Goal: Transaction & Acquisition: Purchase product/service

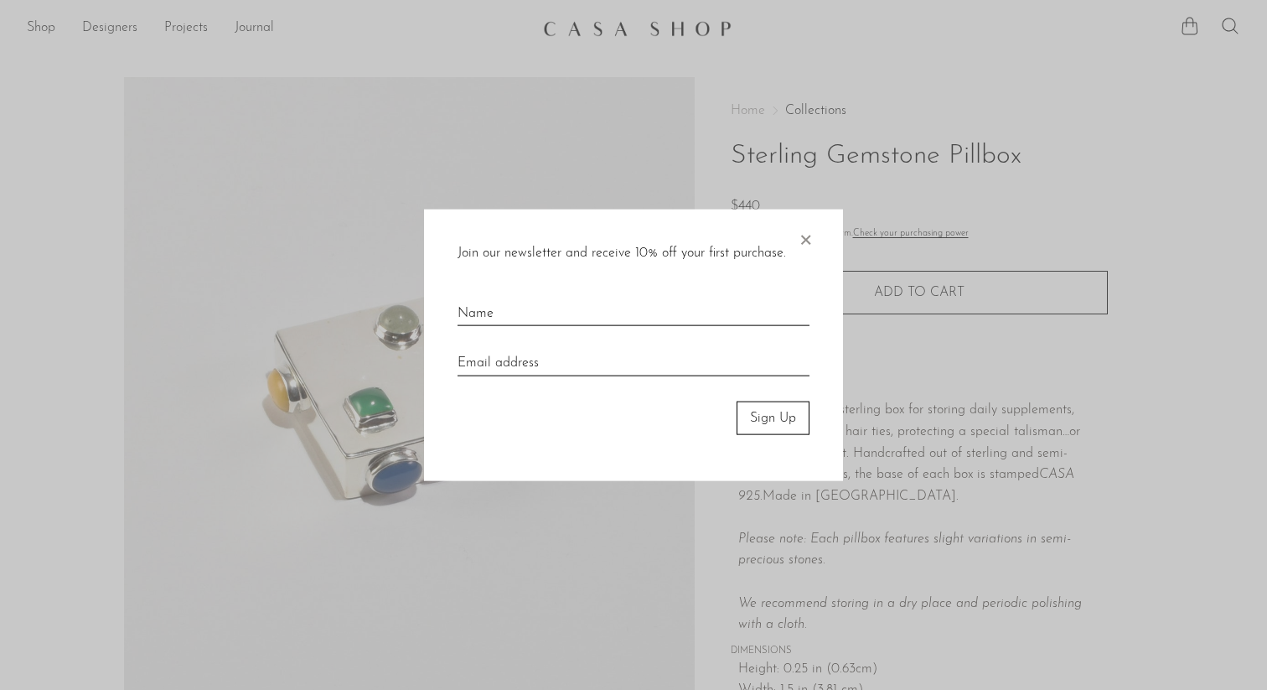
click at [28, 18] on div at bounding box center [633, 345] width 1267 height 690
click at [807, 234] on span "×" at bounding box center [805, 236] width 17 height 54
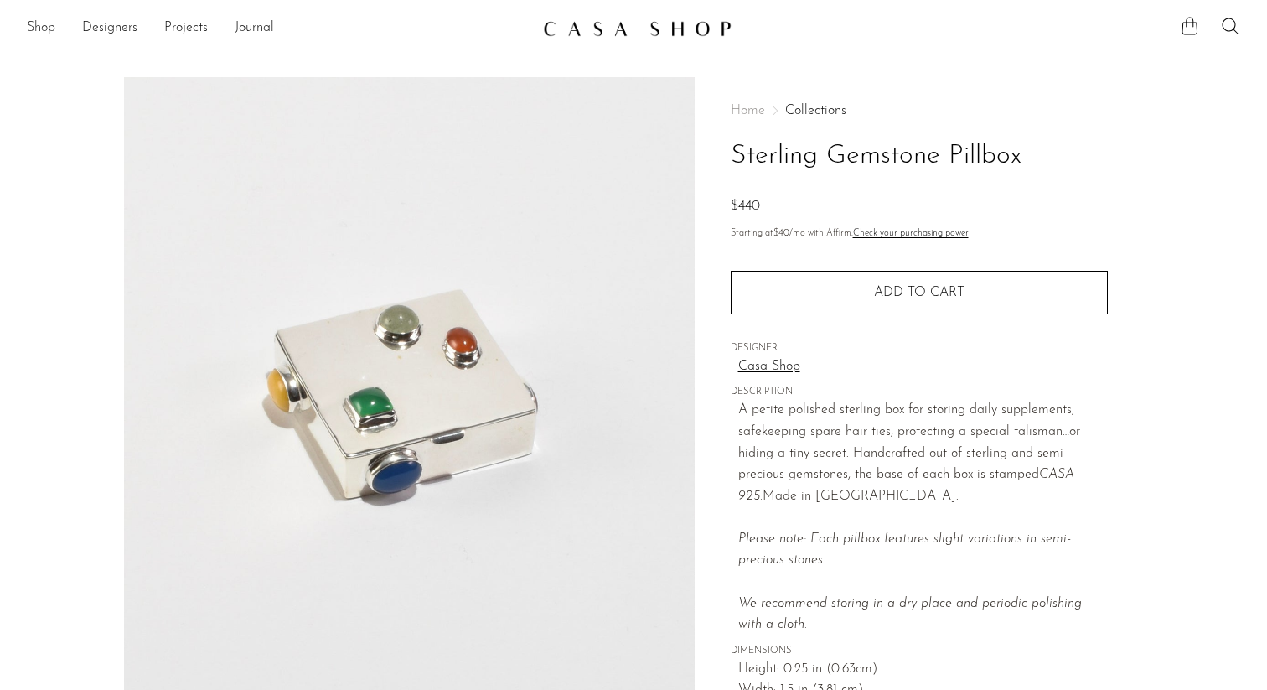
click at [37, 25] on link "Shop" at bounding box center [41, 29] width 29 height 22
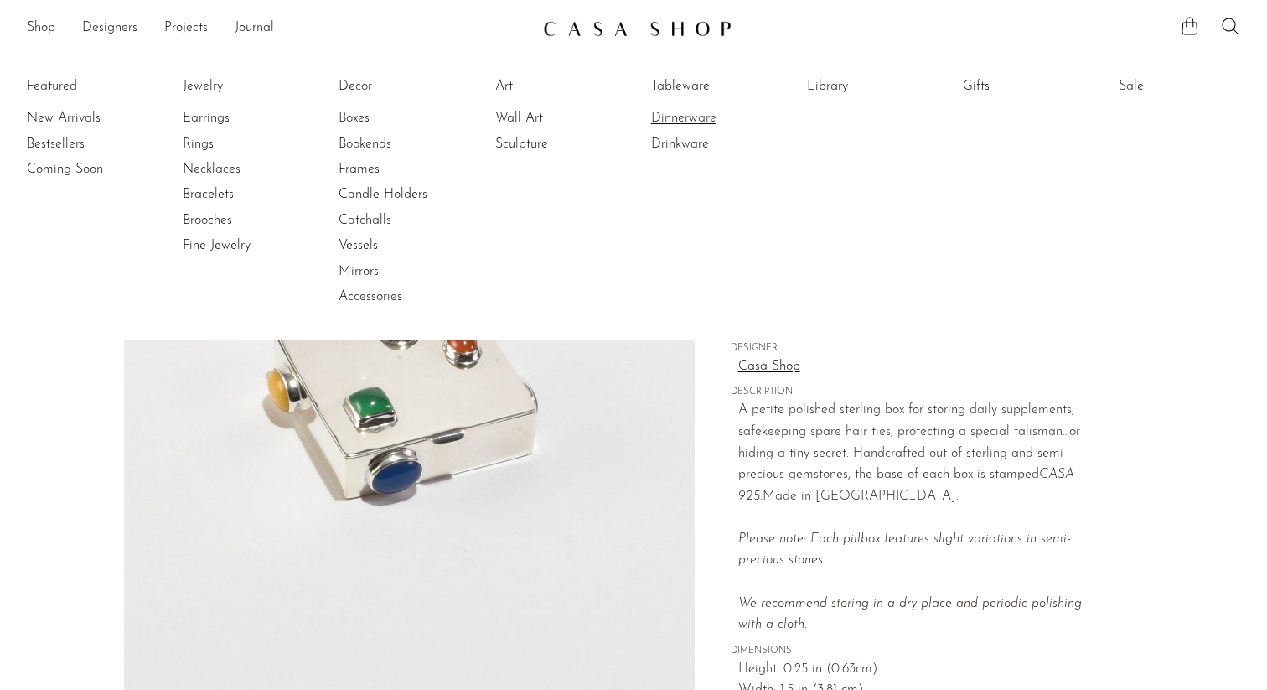
click at [693, 122] on link "Dinnerware" at bounding box center [714, 118] width 126 height 18
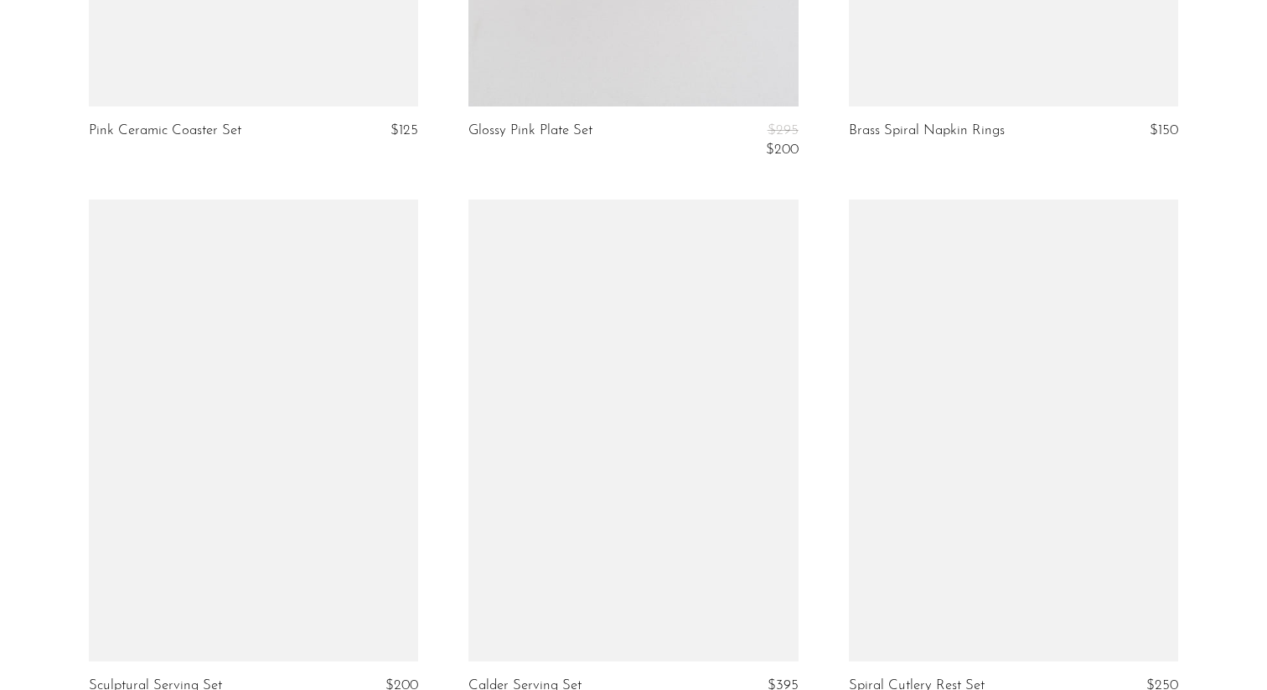
scroll to position [5887, 0]
